Goal: Check status: Check status

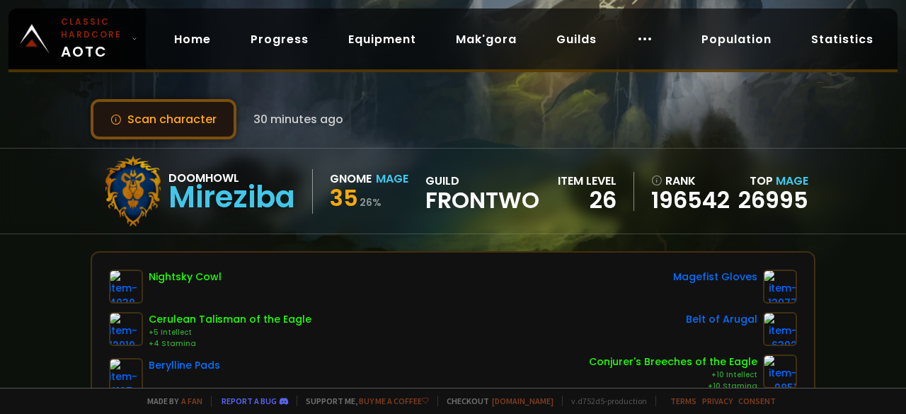
click at [181, 111] on button "Scan character" at bounding box center [164, 119] width 146 height 40
click at [190, 114] on button "Scan character" at bounding box center [164, 119] width 146 height 40
click at [190, 123] on button "Scan character" at bounding box center [164, 119] width 146 height 40
click at [175, 120] on button "Scan character" at bounding box center [164, 119] width 146 height 40
click at [194, 117] on button "Scan character" at bounding box center [164, 119] width 146 height 40
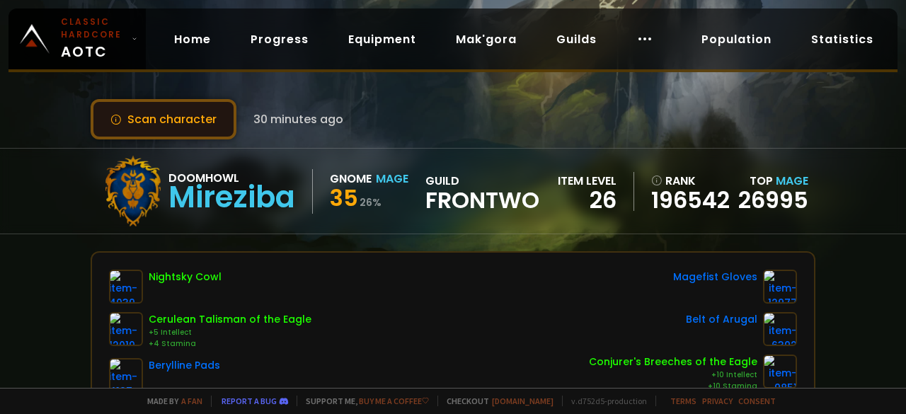
click at [200, 111] on button "Scan character" at bounding box center [164, 119] width 146 height 40
click at [184, 110] on button "Scan character" at bounding box center [164, 119] width 146 height 40
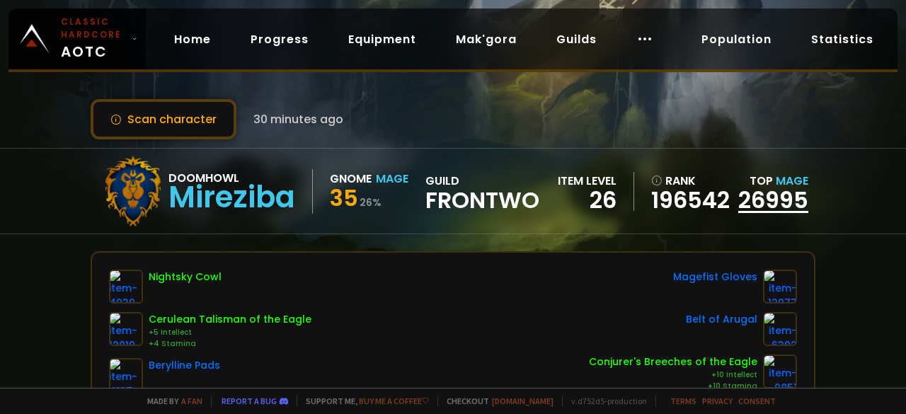
click at [769, 200] on link "26995" at bounding box center [773, 200] width 70 height 32
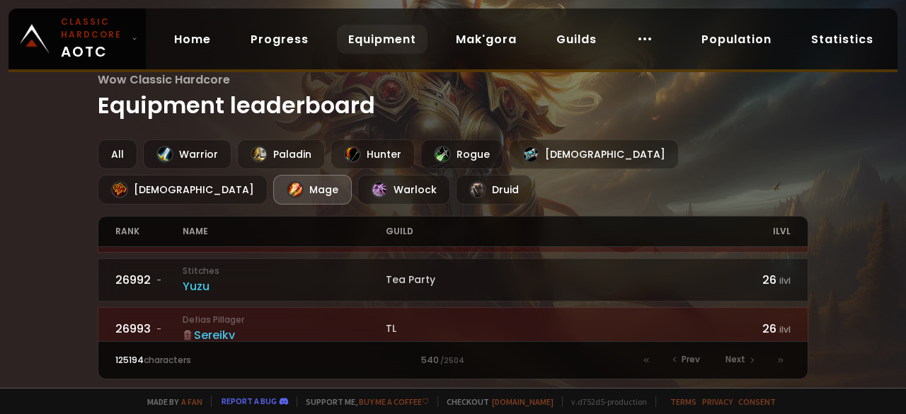
scroll to position [2083, 0]
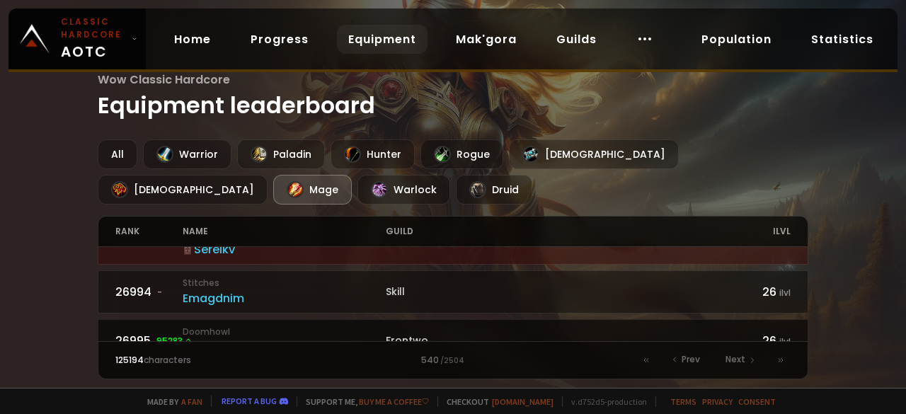
click at [408, 333] on div "Frontwo" at bounding box center [555, 340] width 338 height 15
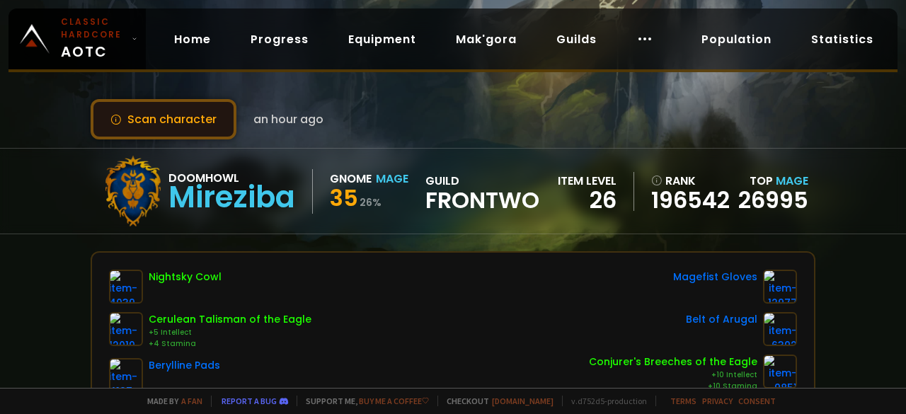
click at [207, 115] on button "Scan character" at bounding box center [164, 119] width 146 height 40
click at [190, 122] on button "Scan character" at bounding box center [164, 119] width 146 height 40
click at [173, 114] on button "Scan character" at bounding box center [164, 119] width 146 height 40
